Goal: Information Seeking & Learning: Learn about a topic

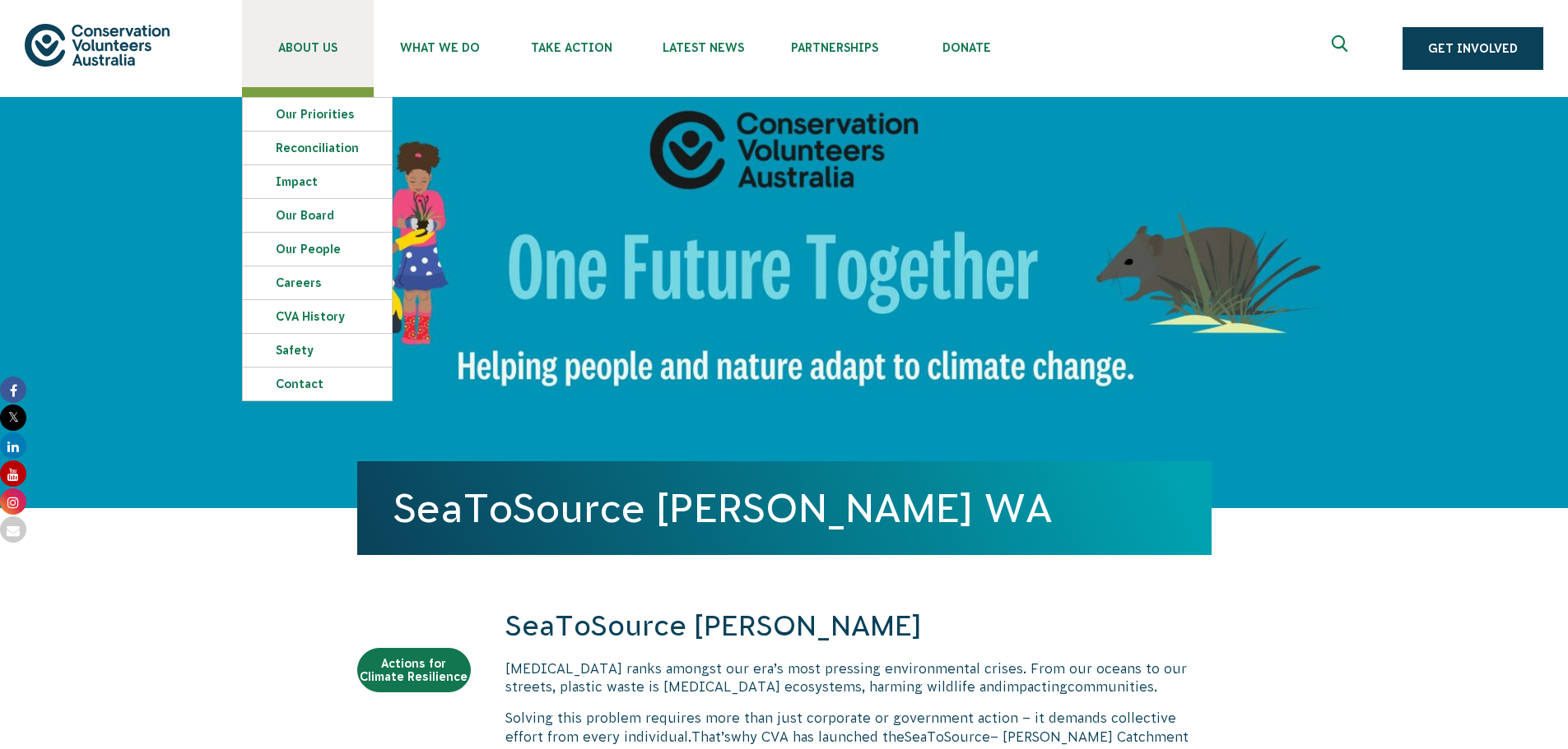
click at [299, 46] on span "About Us" at bounding box center [308, 47] width 131 height 13
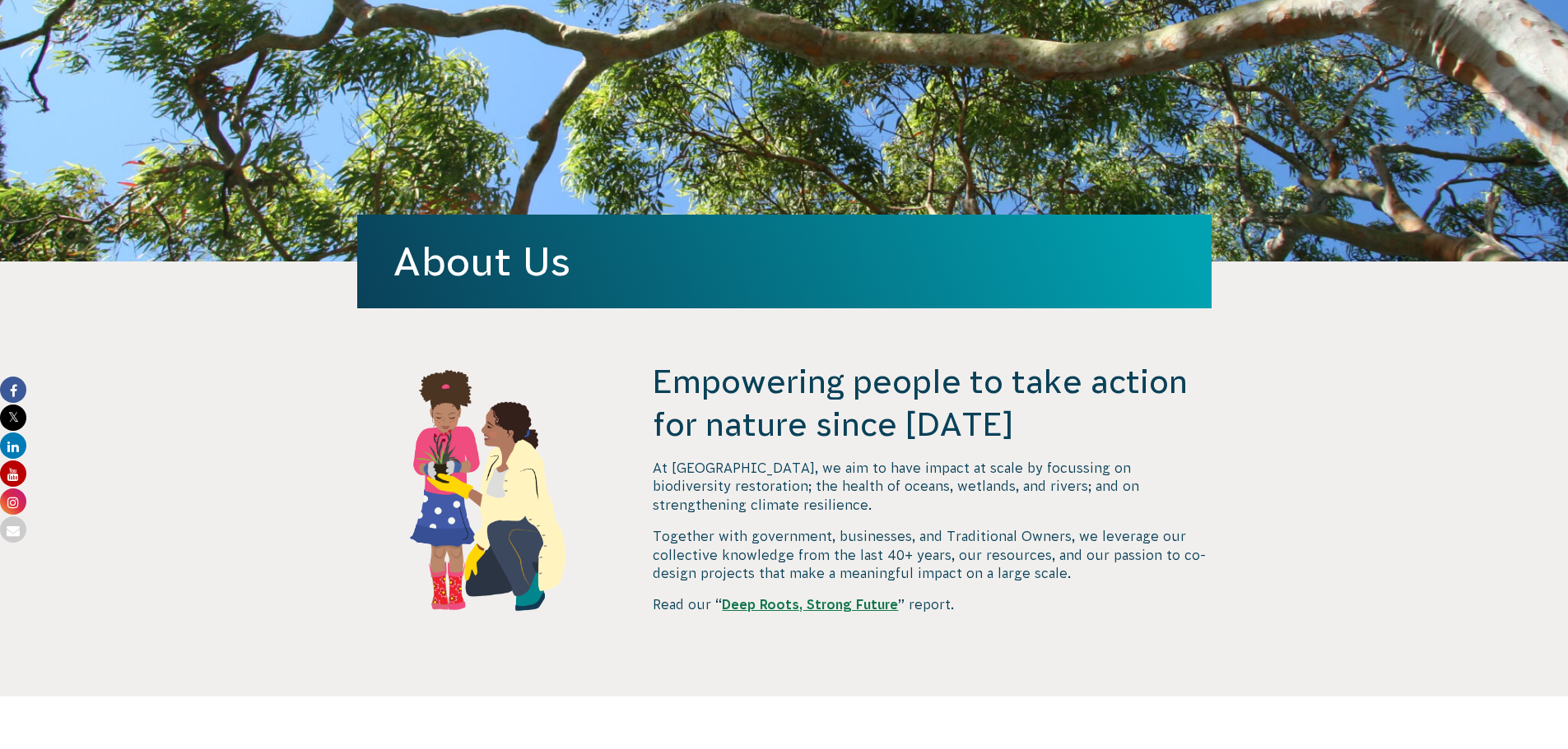
scroll to position [247, 0]
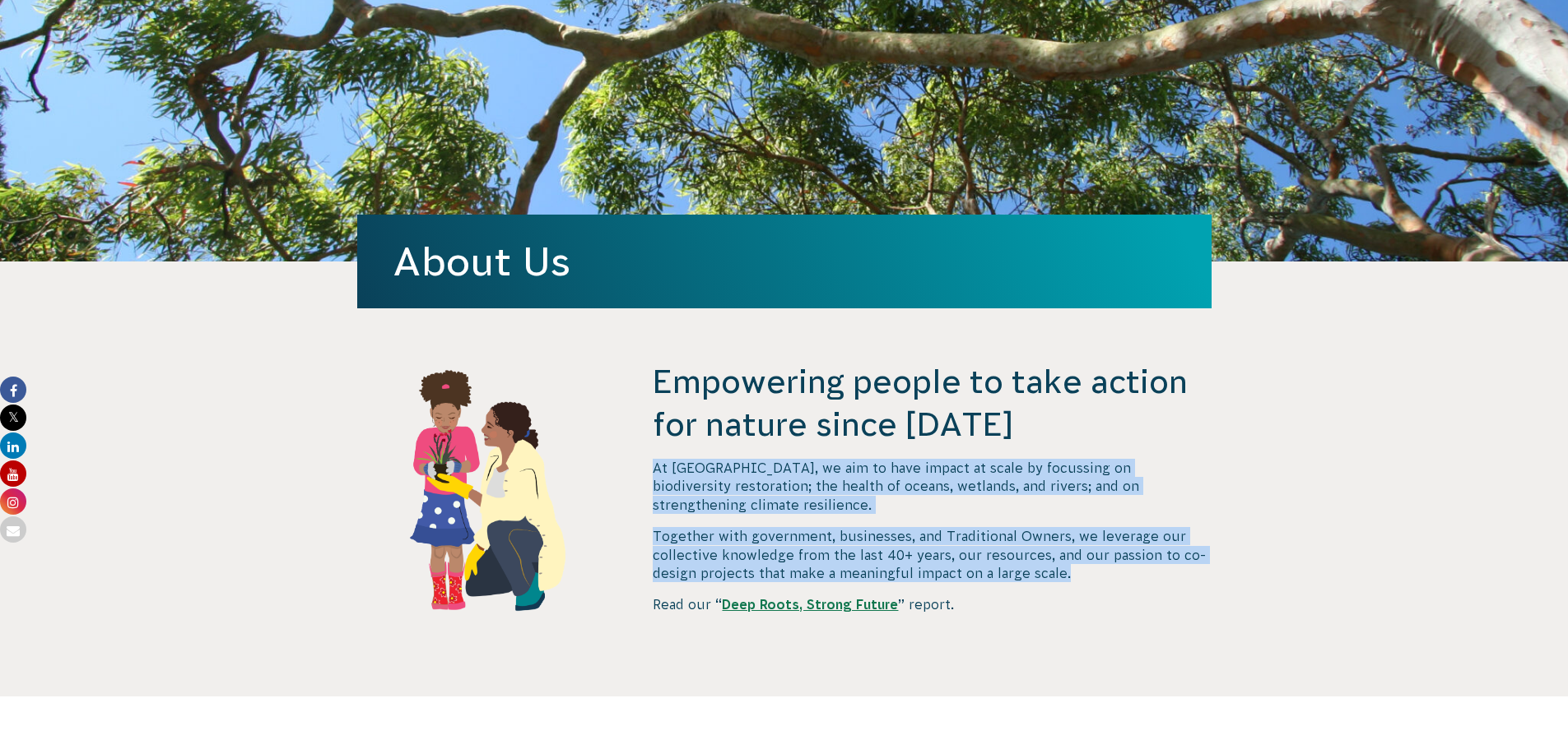
drag, startPoint x: 1106, startPoint y: 563, endPoint x: 653, endPoint y: 468, distance: 462.9
click at [653, 468] on div "At [GEOGRAPHIC_DATA], we aim to have impact at scale by focussing on biodiversi…" at bounding box center [931, 536] width 558 height 155
copy div "At [GEOGRAPHIC_DATA], we aim to have impact at scale by focussing on biodiversi…"
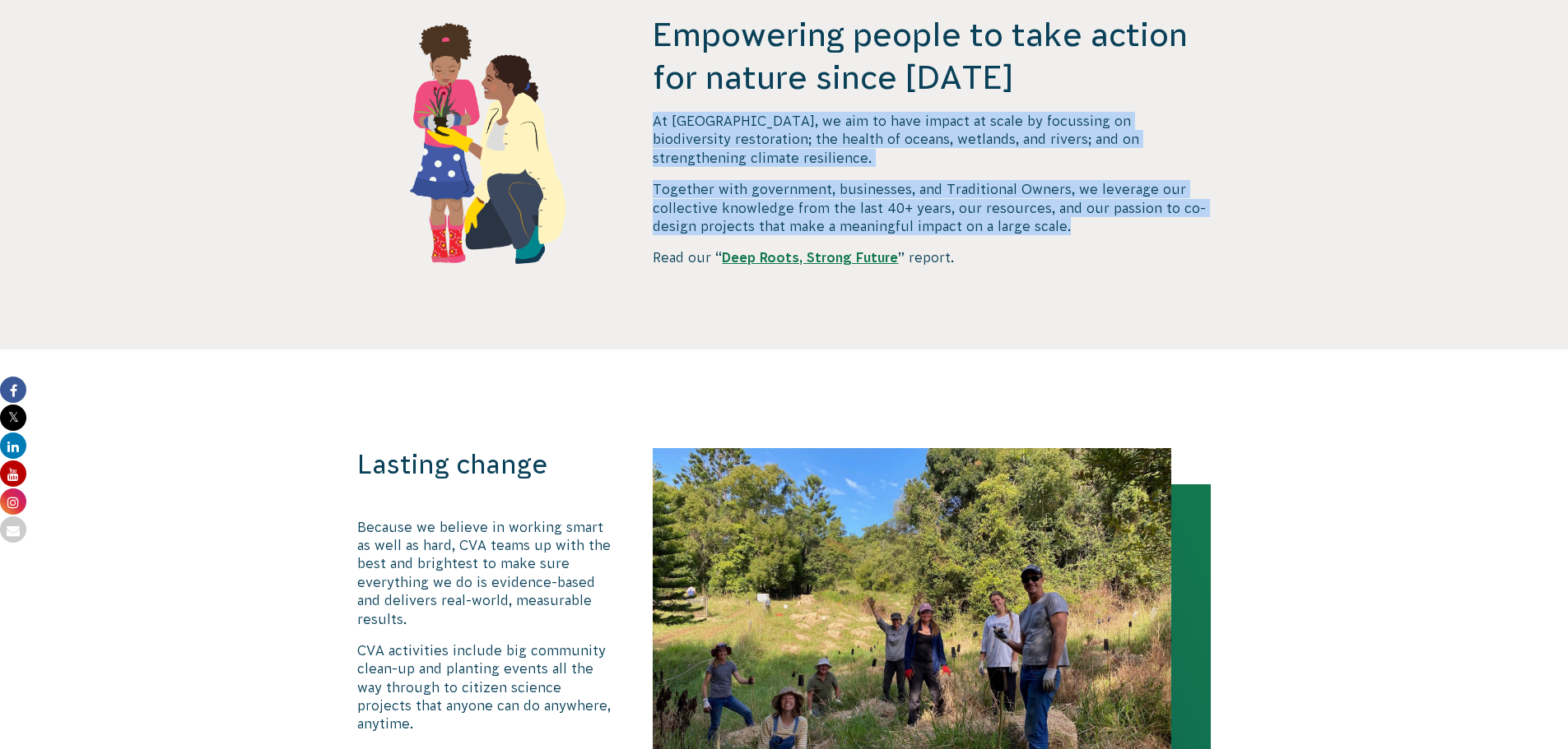
scroll to position [823, 0]
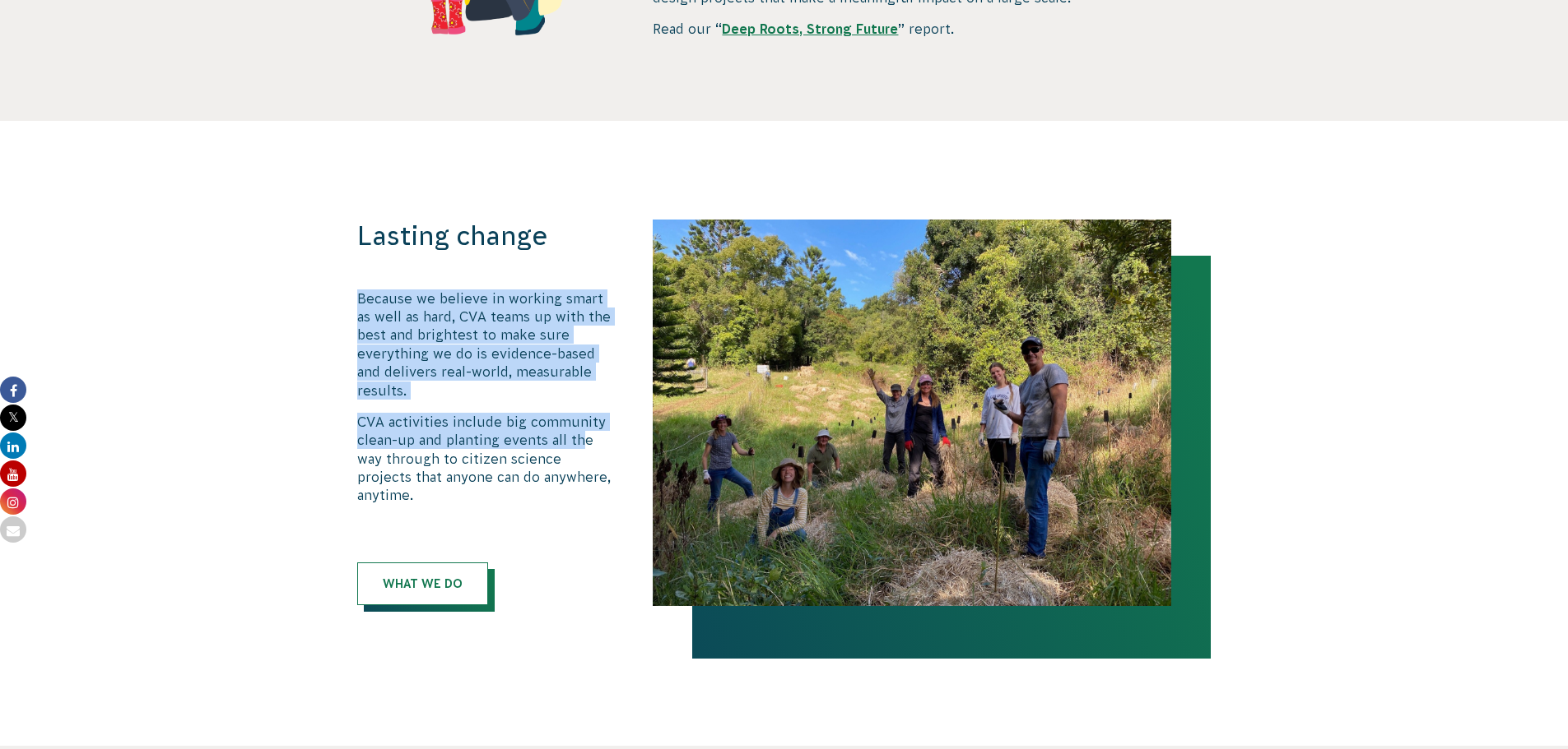
drag, startPoint x: 357, startPoint y: 299, endPoint x: 585, endPoint y: 429, distance: 262.5
click at [585, 429] on div "Because we believe in working smart as well as hard, CVA teams up with the best…" at bounding box center [488, 397] width 262 height 215
click at [440, 562] on link "What We Do" at bounding box center [422, 583] width 130 height 43
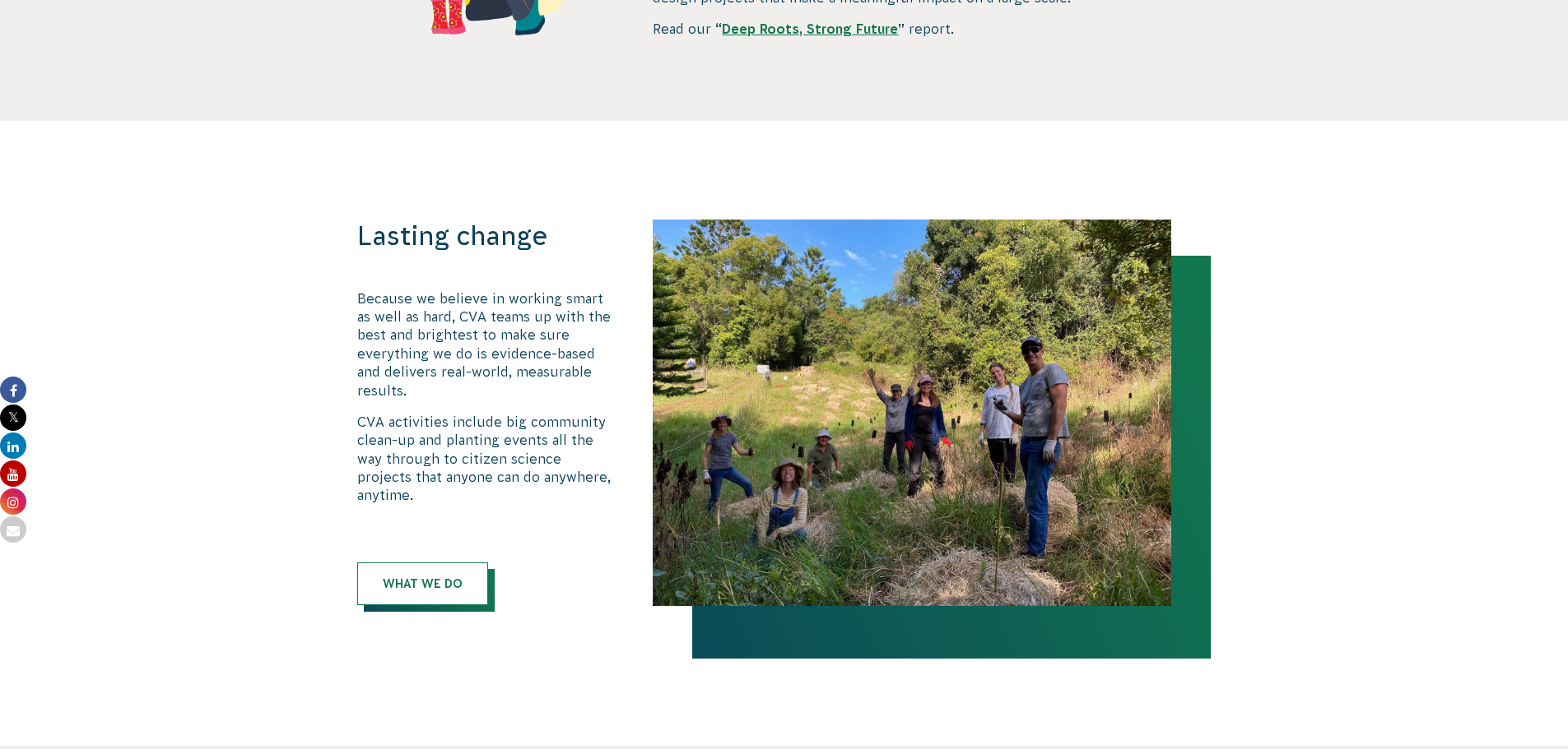
click at [517, 446] on p "CVA activities include big community clean-up and planting events all the way t…" at bounding box center [488, 460] width 262 height 92
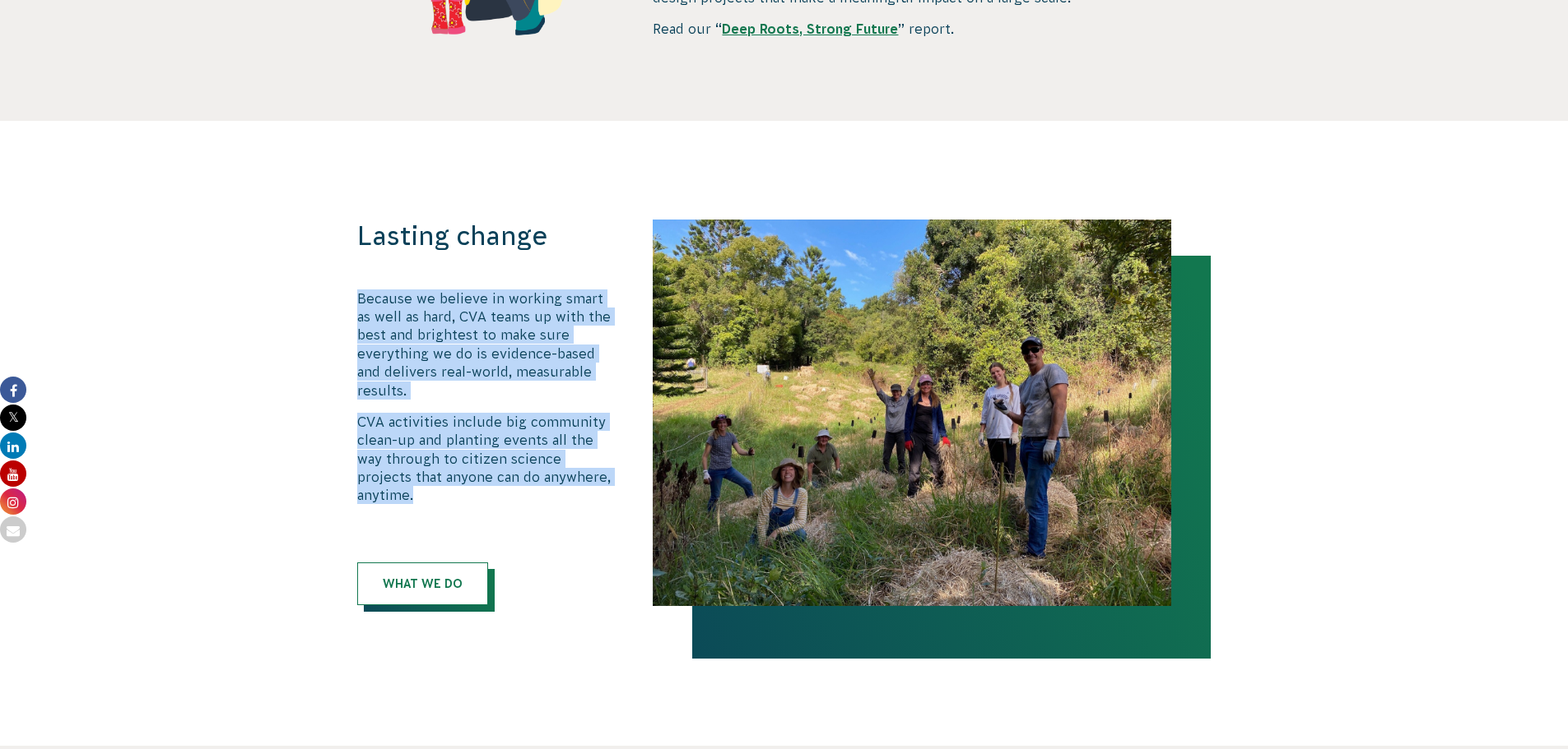
drag, startPoint x: 622, startPoint y: 462, endPoint x: 353, endPoint y: 297, distance: 315.6
click at [353, 297] on div "Lasting change Because we believe in working smart as well as hard, CVA teams u…" at bounding box center [784, 413] width 889 height 387
copy div "Because we believe in working smart as well as hard, CVA teams up with the best…"
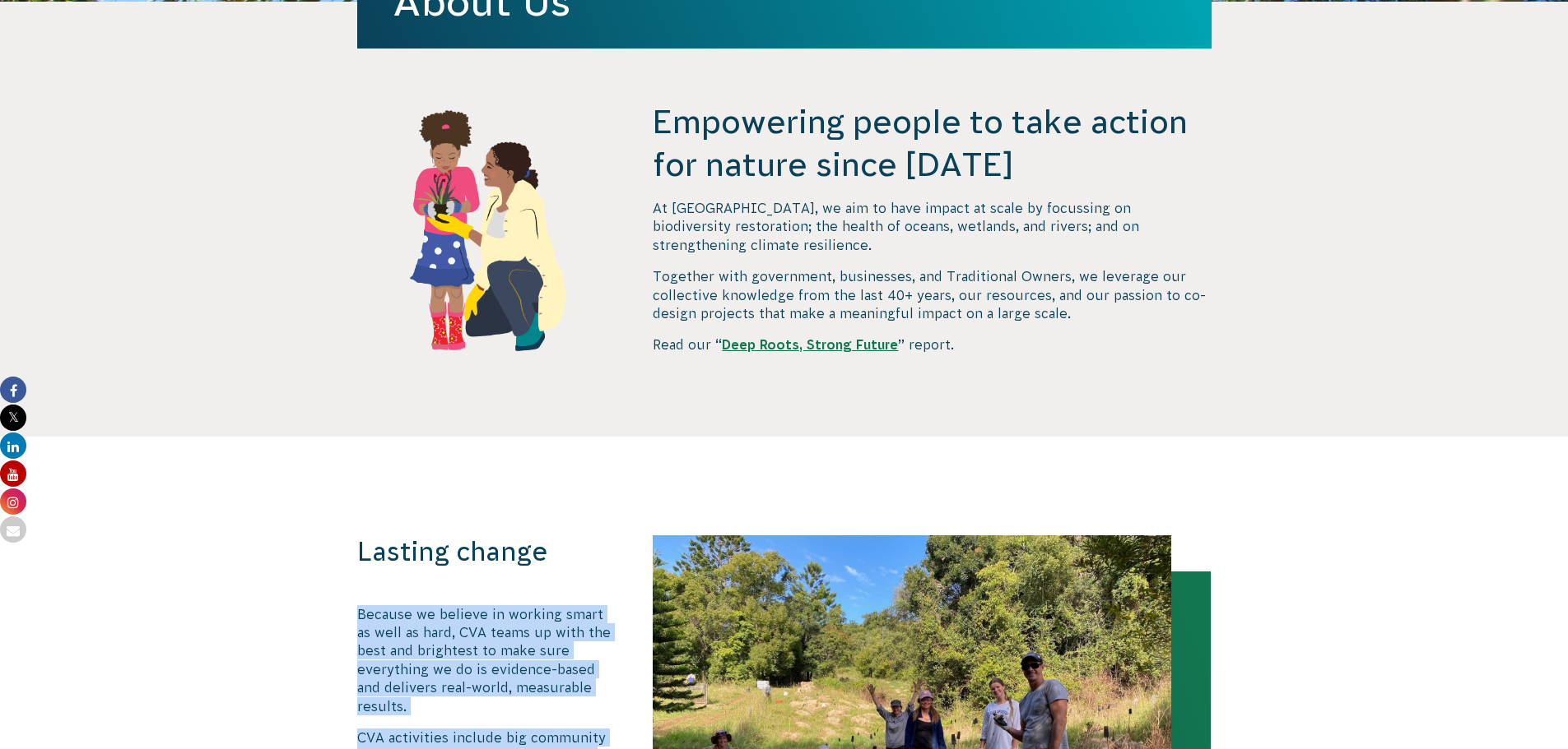
scroll to position [494, 0]
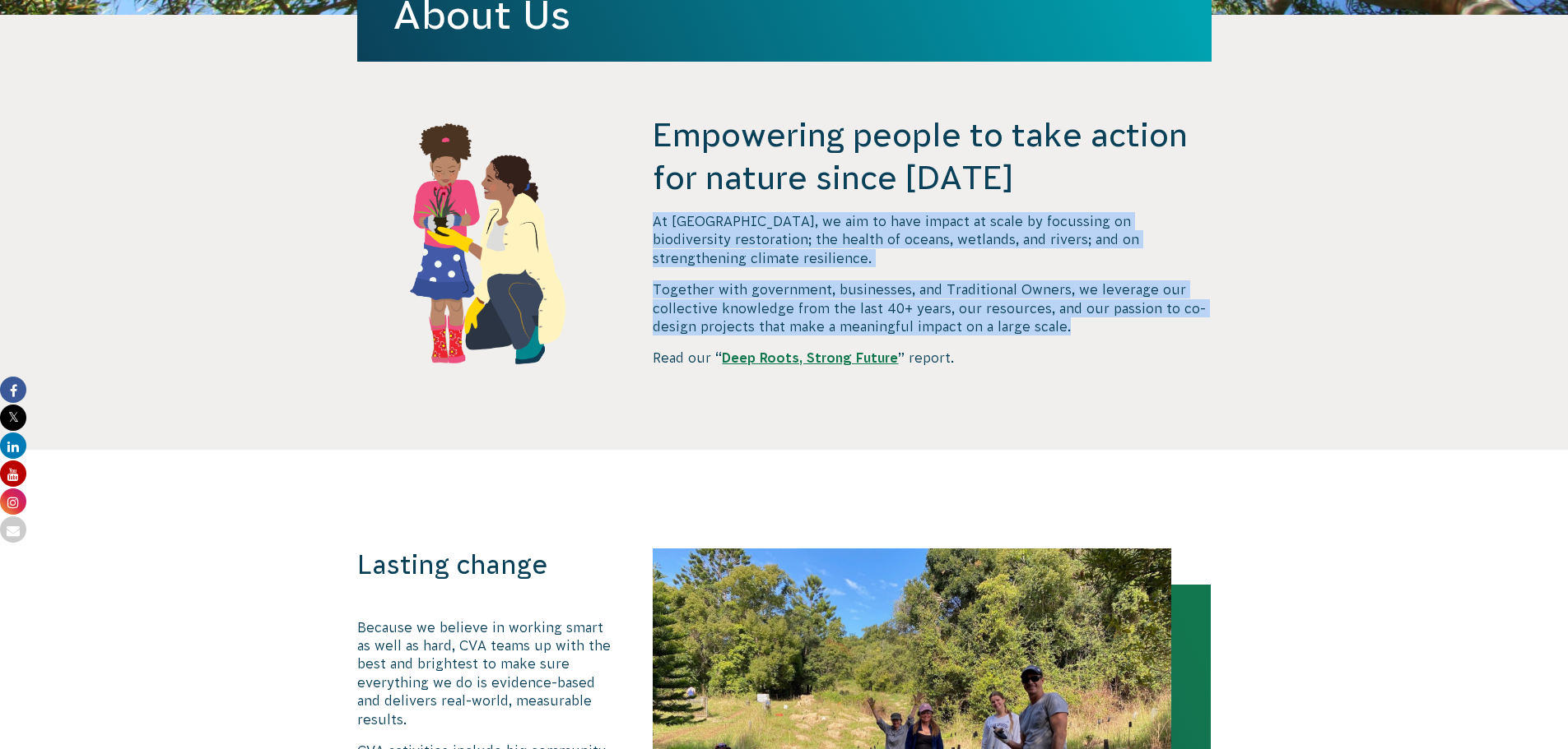
drag, startPoint x: 655, startPoint y: 220, endPoint x: 1143, endPoint y: 312, distance: 496.6
click at [1143, 312] on div "At CVA, we aim to have impact at scale by focussing on biodiversity restoration…" at bounding box center [931, 289] width 558 height 155
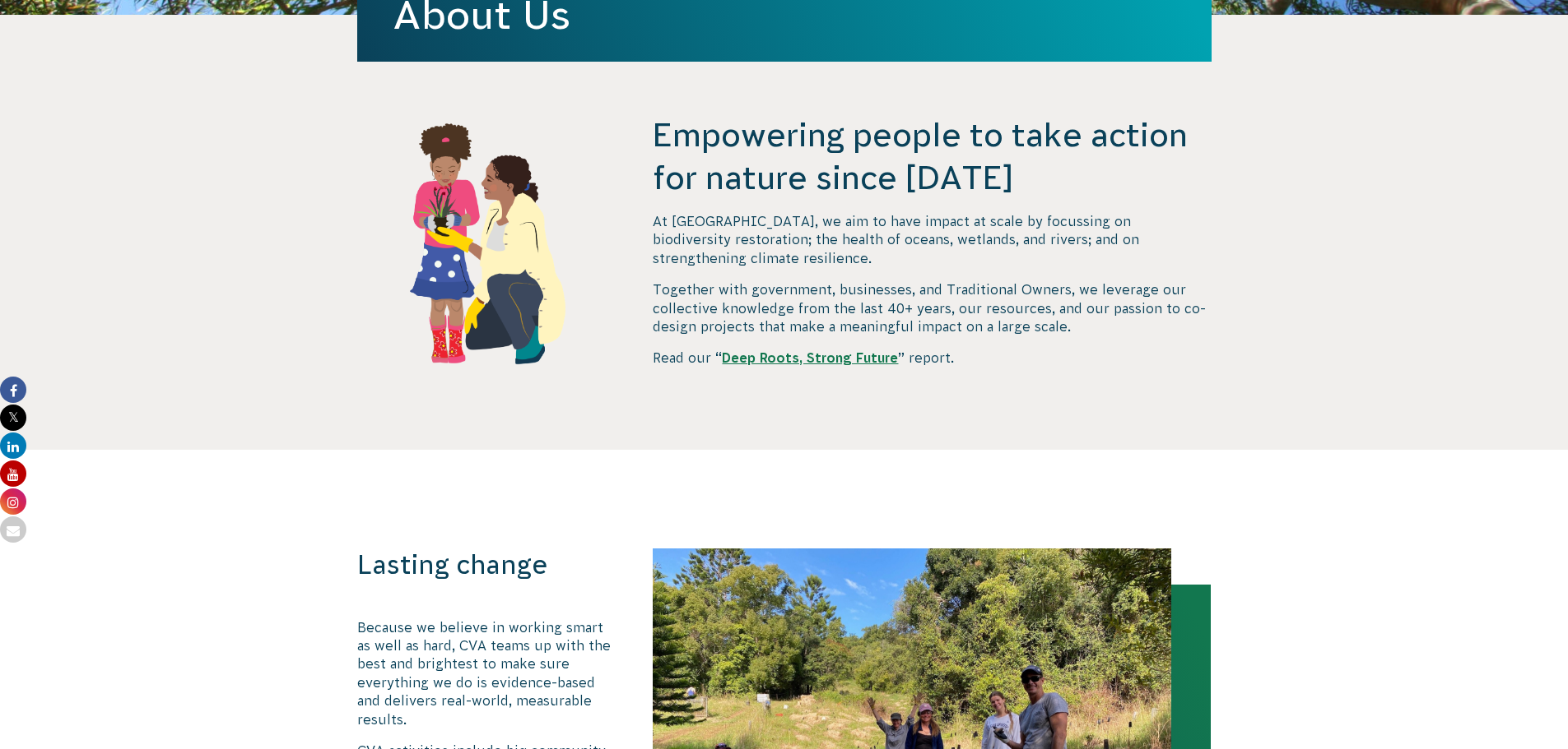
click at [636, 156] on div "Empowering people to take action for nature since 1982 At CVA, we aim to have i…" at bounding box center [784, 282] width 889 height 337
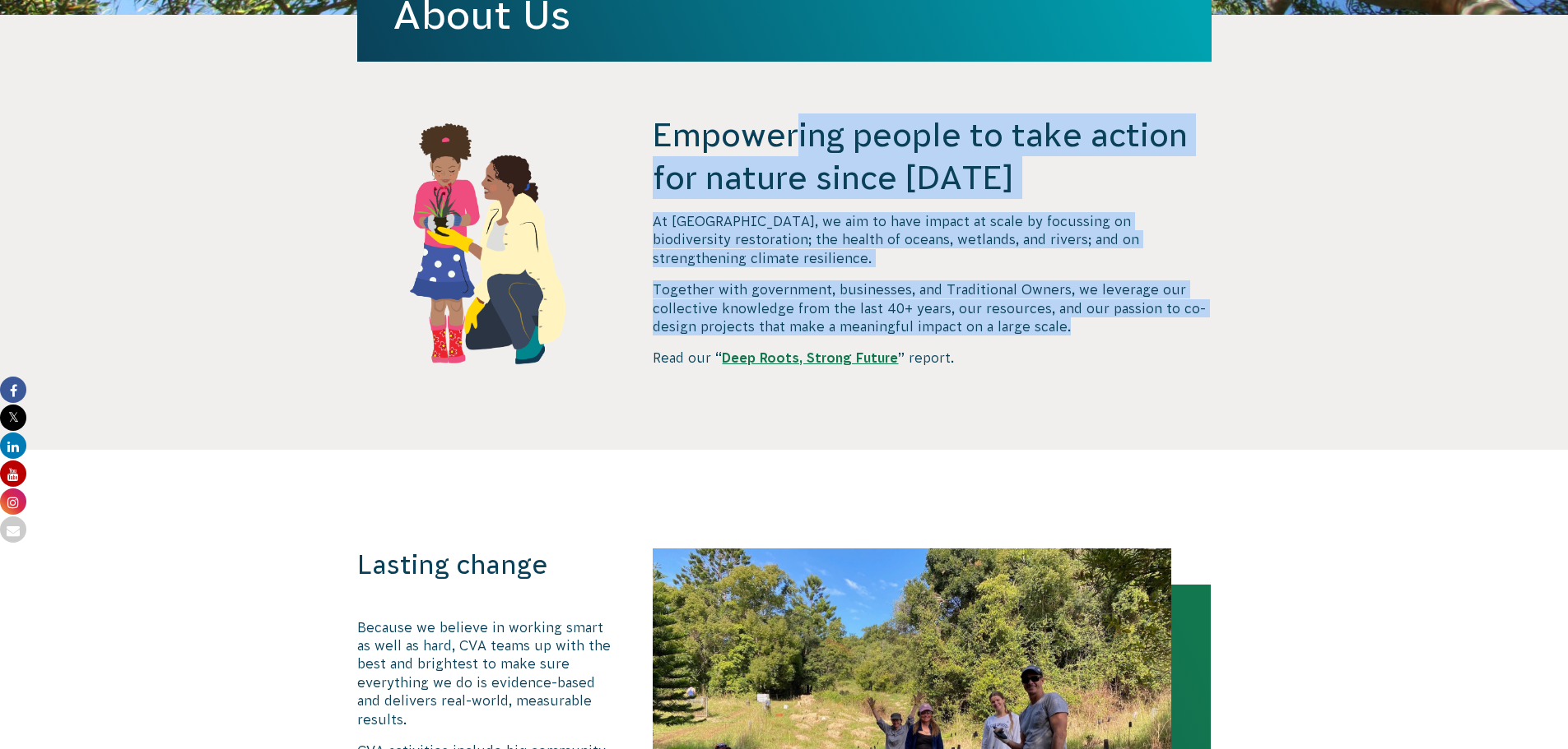
drag, startPoint x: 661, startPoint y: 129, endPoint x: 1088, endPoint y: 305, distance: 461.8
click at [1088, 305] on div "Empowering people to take action for nature since 1982 At CVA, we aim to have i…" at bounding box center [931, 282] width 558 height 337
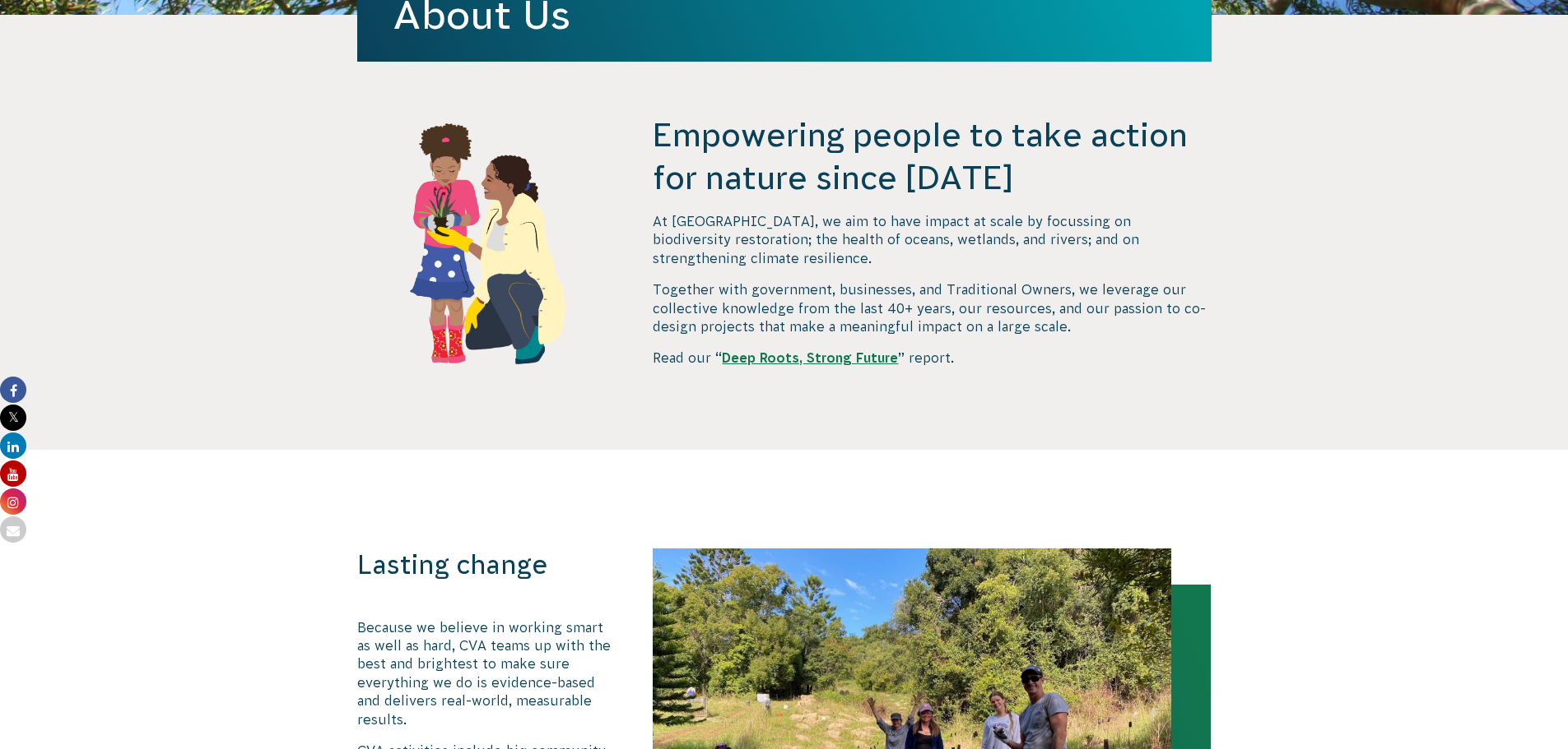
click at [1128, 325] on div "At CVA, we aim to have impact at scale by focussing on biodiversity restoration…" at bounding box center [931, 289] width 558 height 155
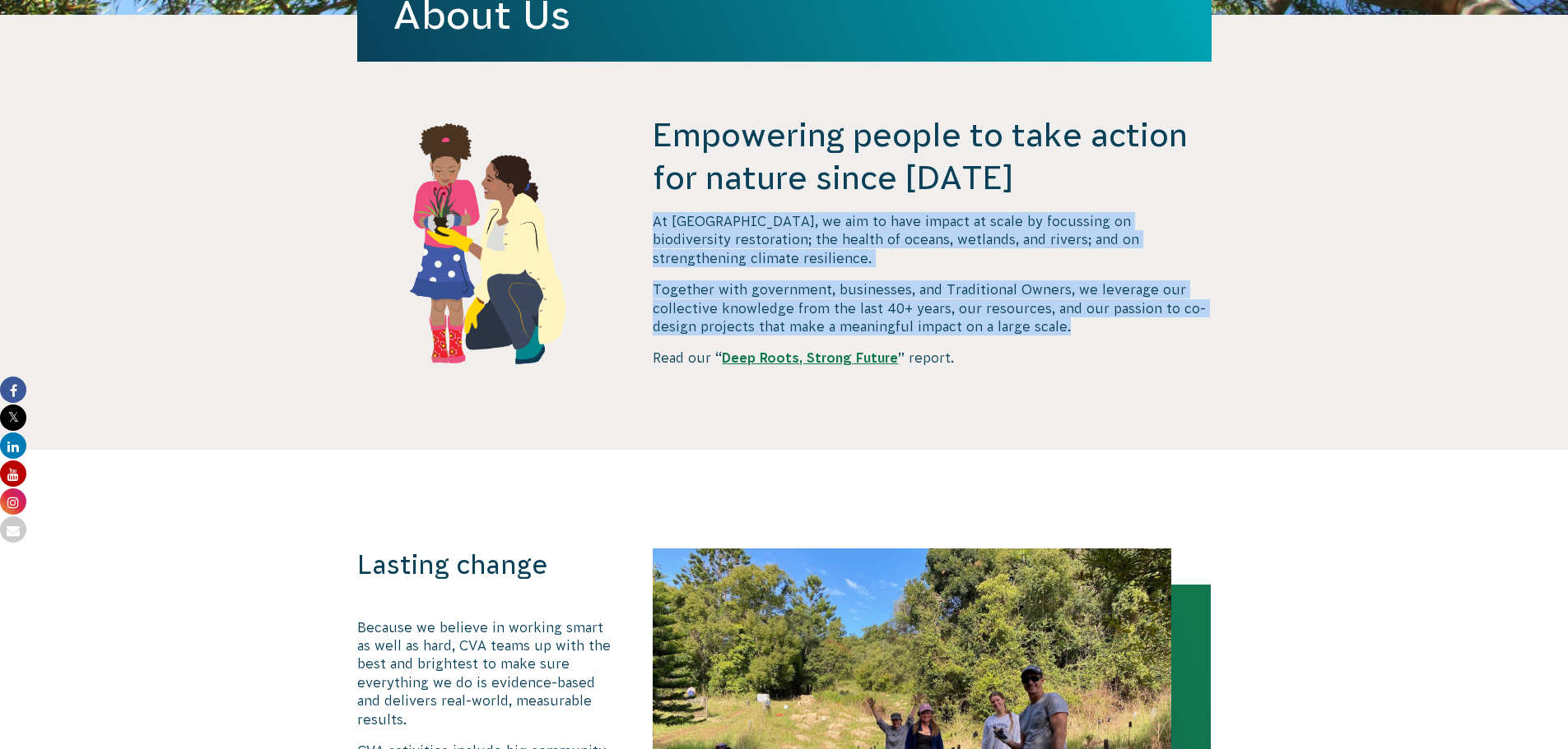
drag, startPoint x: 1082, startPoint y: 305, endPoint x: 655, endPoint y: 218, distance: 435.8
click at [655, 218] on div "At CVA, we aim to have impact at scale by focussing on biodiversity restoration…" at bounding box center [931, 289] width 558 height 155
copy div "At CVA, we aim to have impact at scale by focussing on biodiversity restoration…"
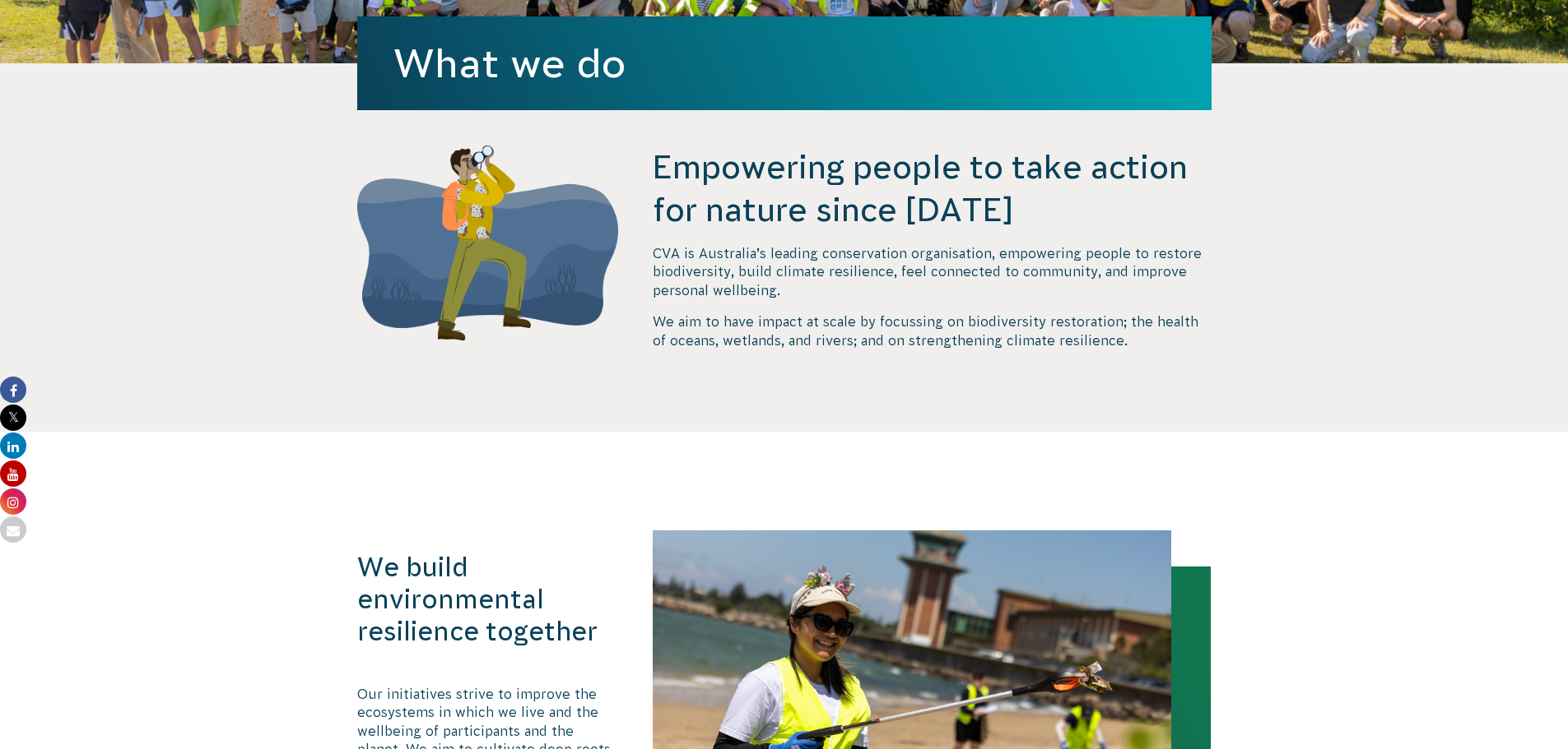
scroll to position [494, 0]
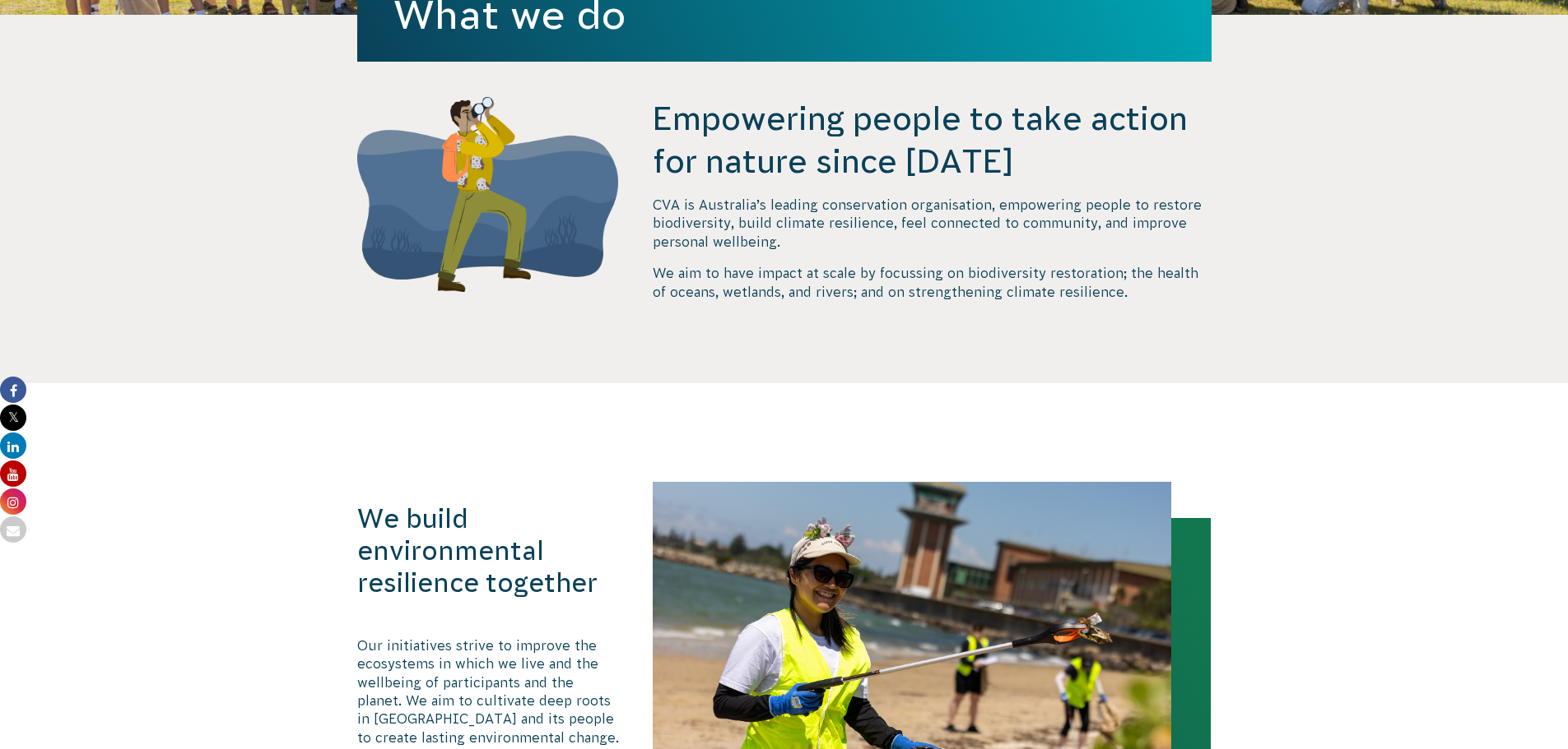
click at [1112, 294] on p "We aim to have impact at scale by focussing on biodiversity restoration; the he…" at bounding box center [931, 283] width 558 height 37
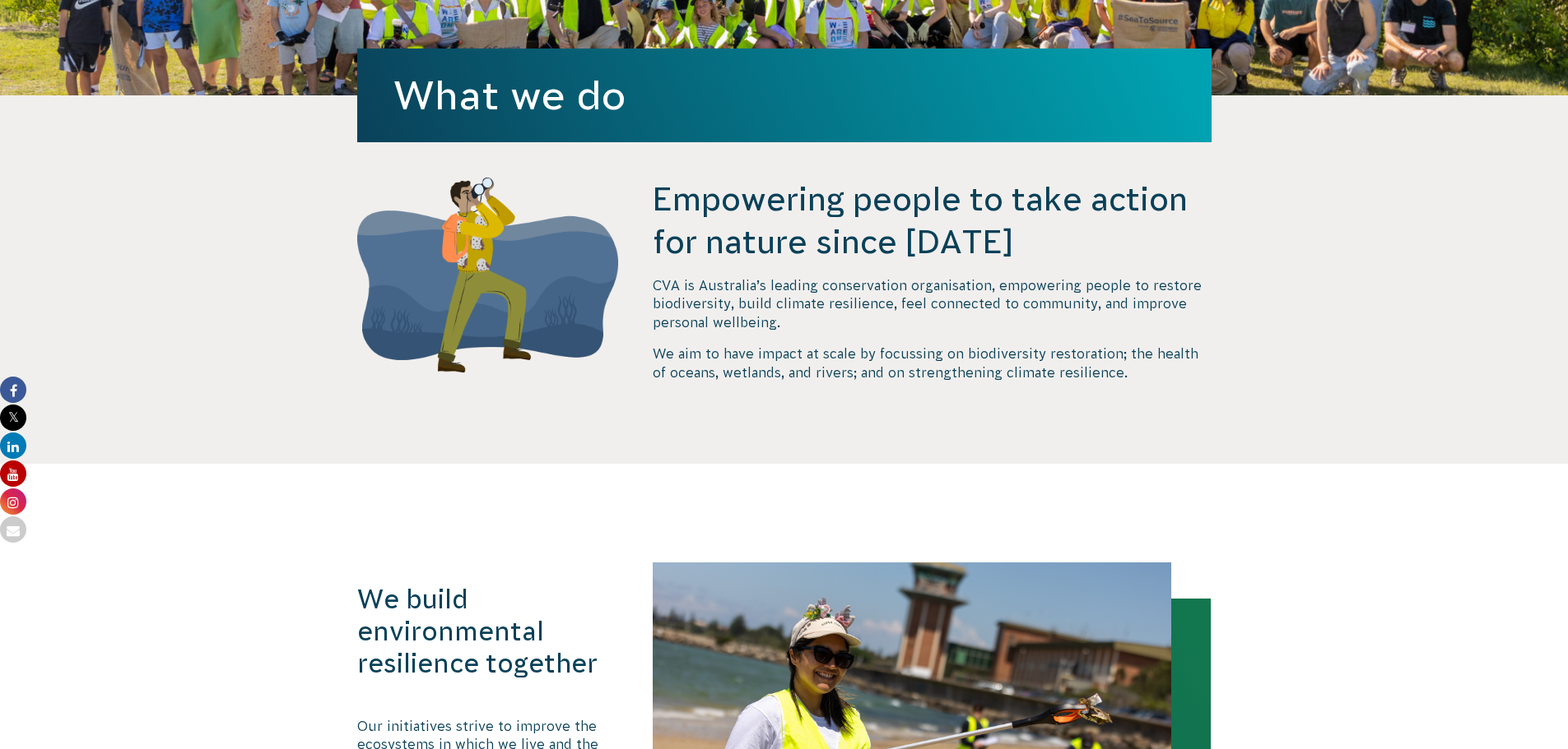
scroll to position [411, 0]
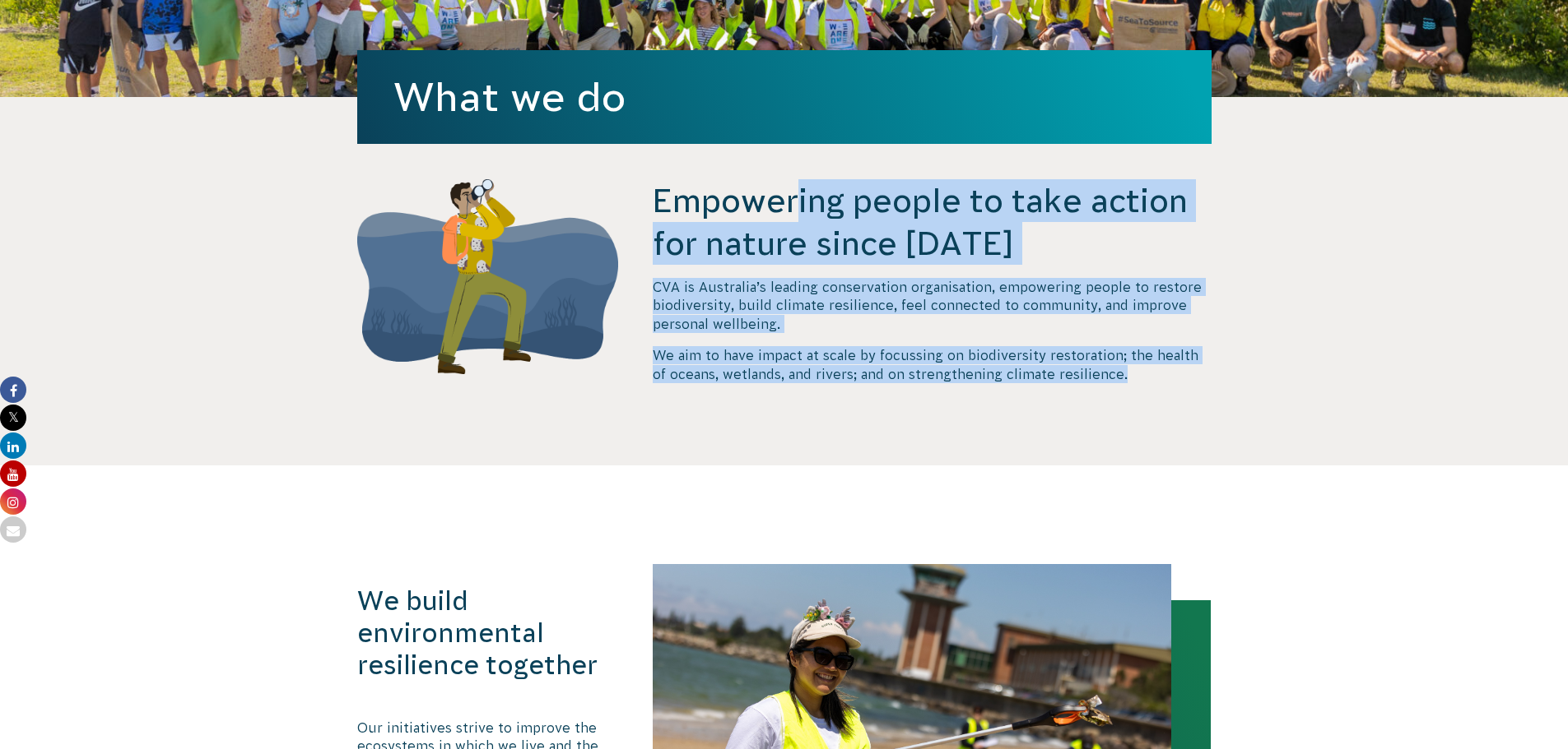
drag, startPoint x: 1109, startPoint y: 369, endPoint x: 658, endPoint y: 195, distance: 483.4
click at [658, 195] on div "Empowering people to take action for nature since 1982 CVA is Australia’s leadi…" at bounding box center [931, 323] width 558 height 287
copy div "Empowering people to take action for nature since 1982 CVA is Australia’s leadi…"
